Goal: Complete application form

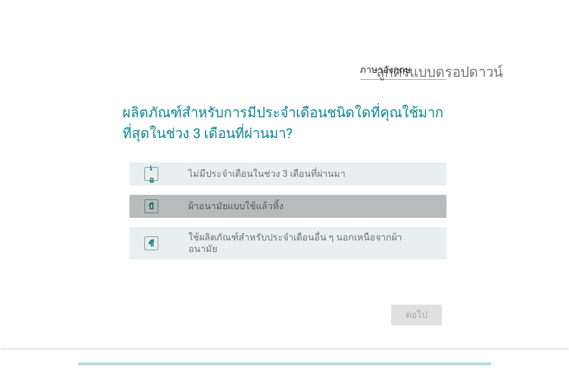
click at [232, 209] on font "ผ้าอนามัยแบบใช้แล้วทิ้ง" at bounding box center [235, 206] width 95 height 11
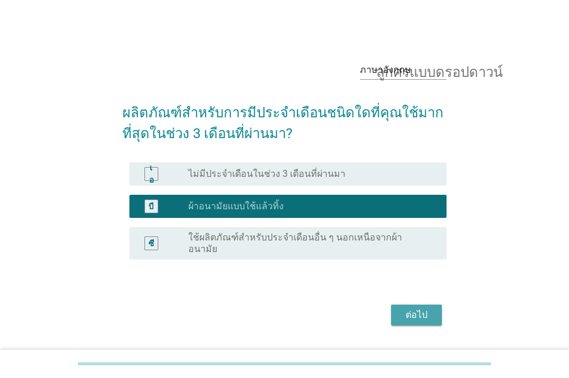
click at [424, 309] on font "ต่อไป" at bounding box center [417, 314] width 22 height 11
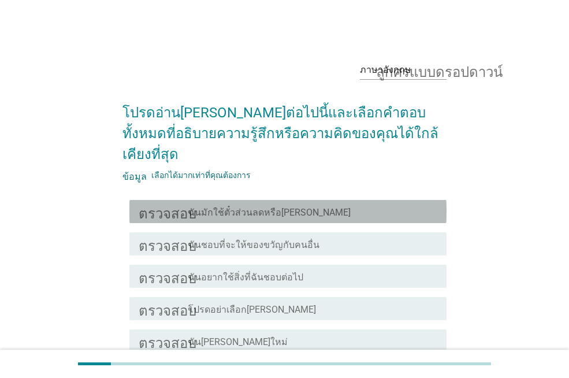
click at [324, 205] on div "โครงร่างกล่องกาเครื่องหมายว่าง ฉันมักใช้ตั๋วส่วนลดหรือ[PERSON_NAME]" at bounding box center [312, 212] width 249 height 14
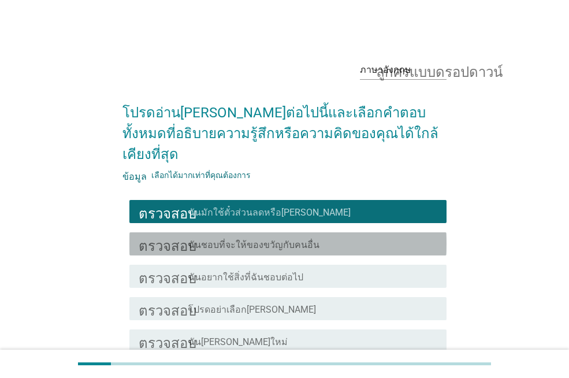
click at [262, 239] on font "ฉันชอบที่จะให้ของขวัญกับคนอื่น" at bounding box center [253, 244] width 131 height 11
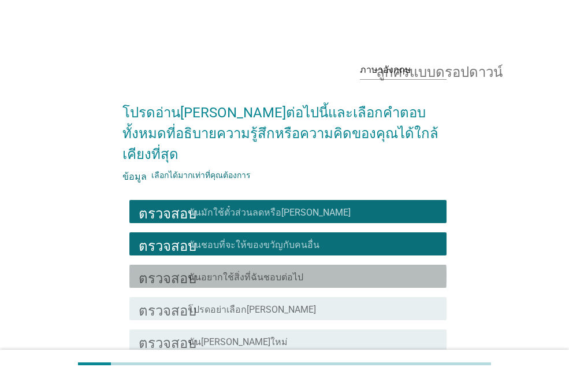
click at [255, 272] on font "ฉันอยากใช้สิ่งที่ฉันชอบต่อไป" at bounding box center [245, 277] width 115 height 11
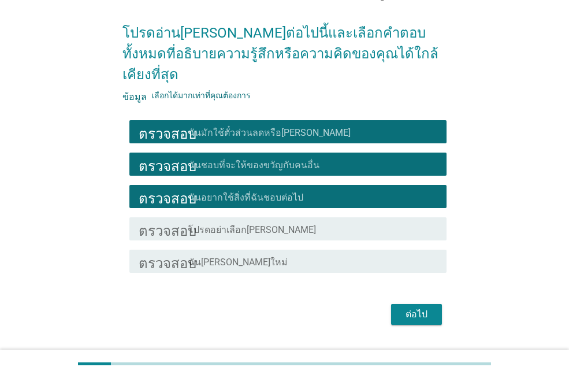
scroll to position [88, 0]
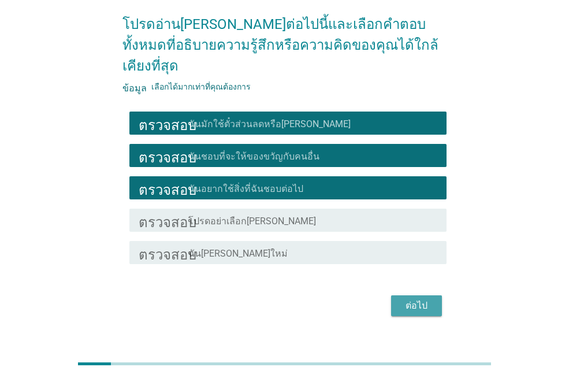
click at [413, 300] on font "ต่อไป" at bounding box center [417, 305] width 22 height 11
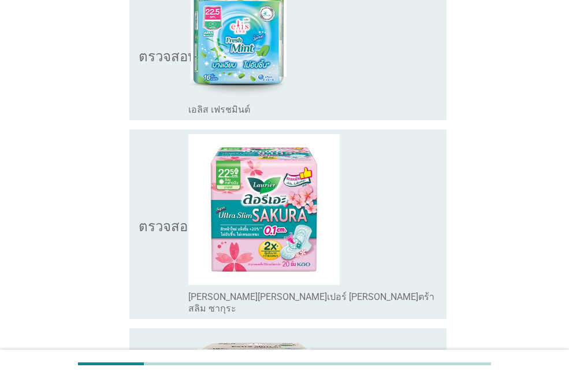
scroll to position [578, 0]
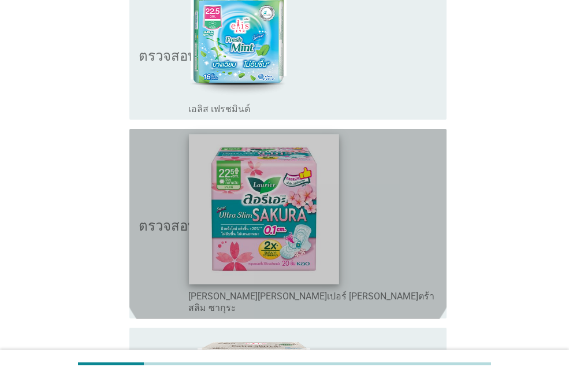
click at [195, 218] on img at bounding box center [265, 209] width 150 height 150
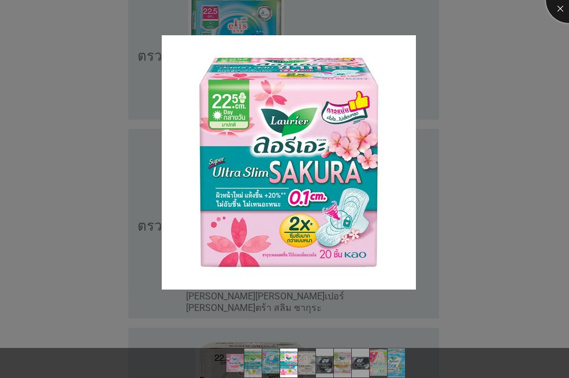
click at [555, 6] on div at bounding box center [569, 0] width 46 height 46
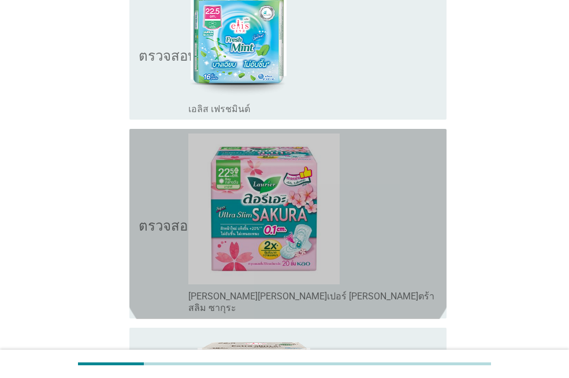
click at [385, 212] on div "โครงร่างกล่องกาเครื่องหมายว่าง [PERSON_NAME][PERSON_NAME]เปอร์ [PERSON_NAME]ตร้…" at bounding box center [312, 223] width 249 height 181
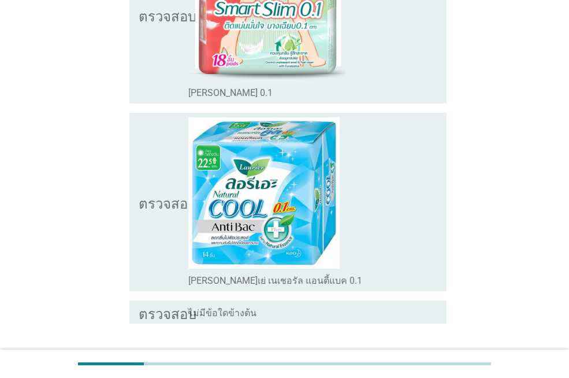
scroll to position [1618, 0]
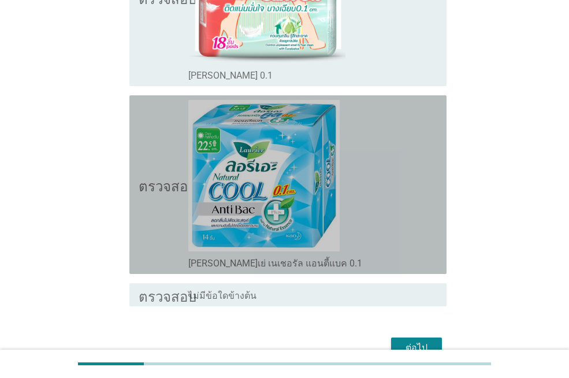
click at [375, 155] on div "โครงร่างกล่องกาเครื่องหมายว่าง [PERSON_NAME]เย่ เนเชอรัล แอนตี้แบค 0.1" at bounding box center [312, 184] width 249 height 169
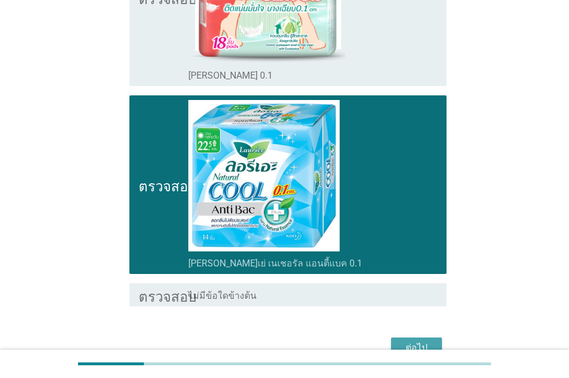
click at [417, 342] on font "ต่อไป" at bounding box center [417, 347] width 22 height 11
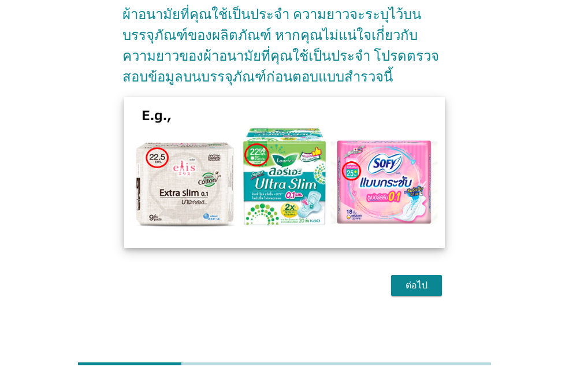
scroll to position [120, 0]
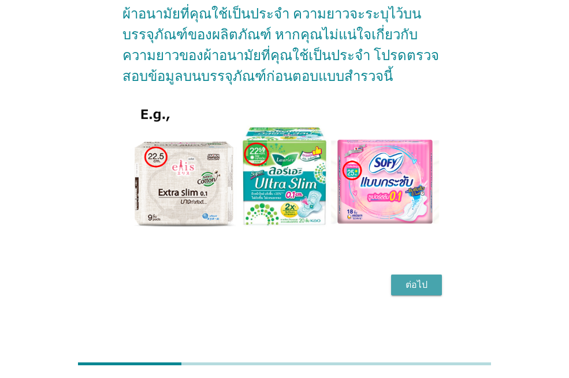
click at [409, 284] on font "ต่อไป" at bounding box center [417, 284] width 22 height 11
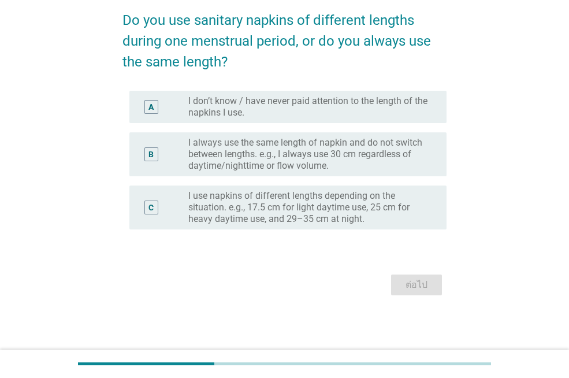
scroll to position [0, 0]
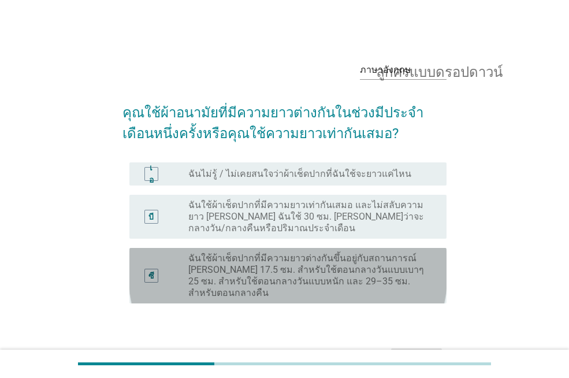
click at [350, 276] on font "ฉันใช้ผ้าเช็ดปากที่มีความยาวต่างกันขึ้นอยู่กับสถานการณ์ [PERSON_NAME] 17.5 ซม. …" at bounding box center [306, 276] width 236 height 46
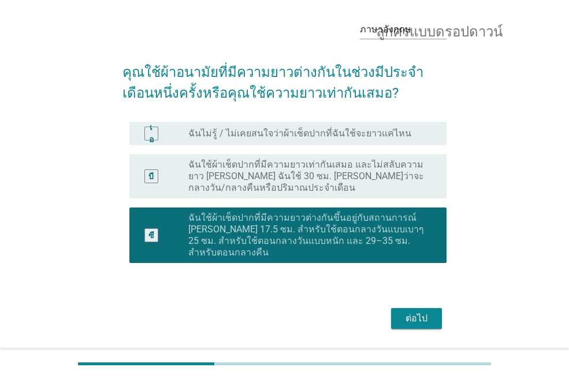
scroll to position [62, 0]
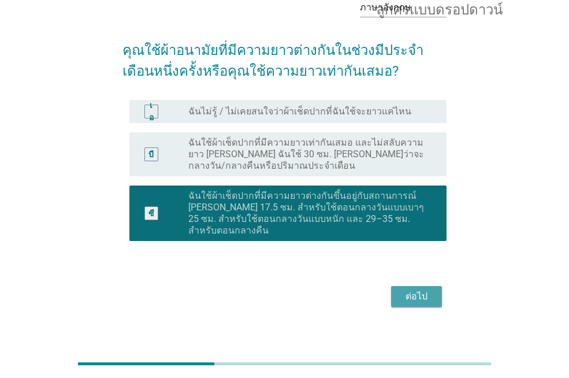
click at [412, 291] on font "ต่อไป" at bounding box center [417, 296] width 22 height 11
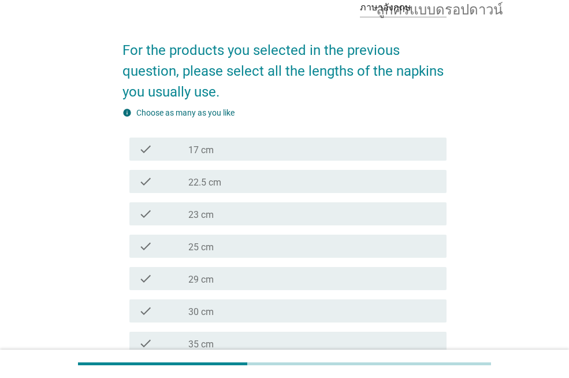
scroll to position [0, 0]
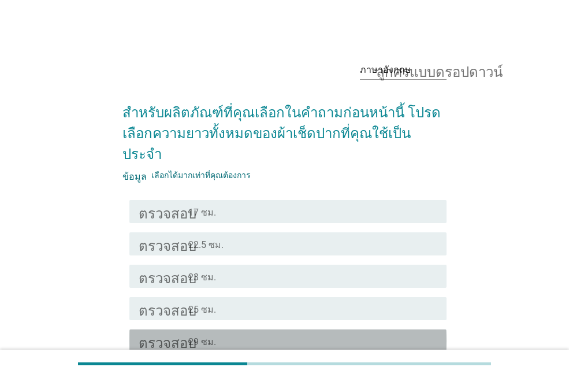
click at [232, 334] on div "โครงร่างกล่องกาเครื่องหมายว่าง 29 ซม." at bounding box center [312, 341] width 249 height 14
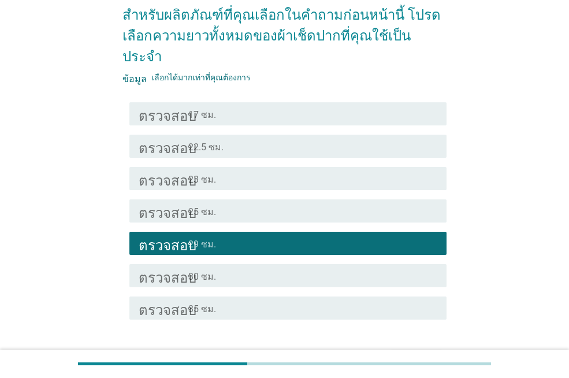
scroll to position [116, 0]
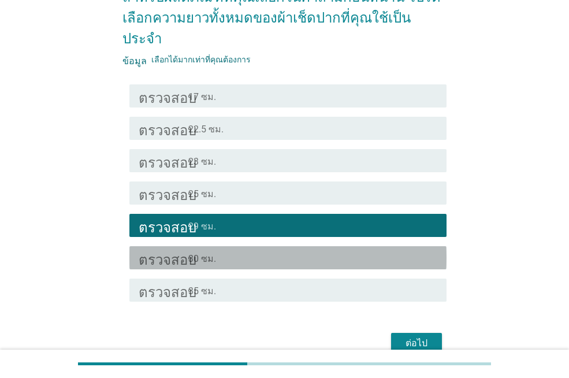
click at [225, 251] on div "โครงร่างกล่องกาเครื่องหมายว่าง 30 ซม." at bounding box center [312, 258] width 249 height 14
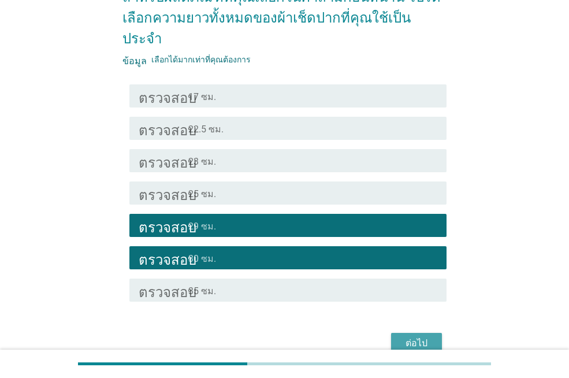
click at [414, 337] on font "ต่อไป" at bounding box center [417, 342] width 22 height 11
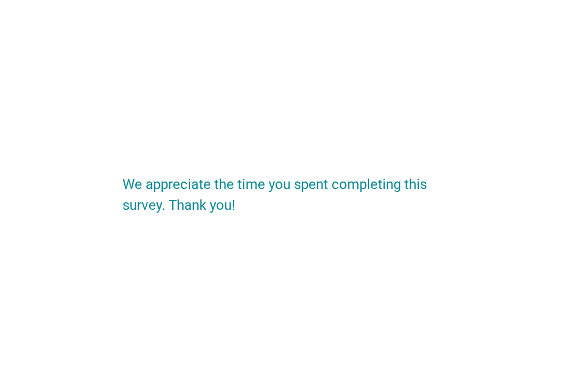
scroll to position [0, 0]
